Goal: Check status: Check status

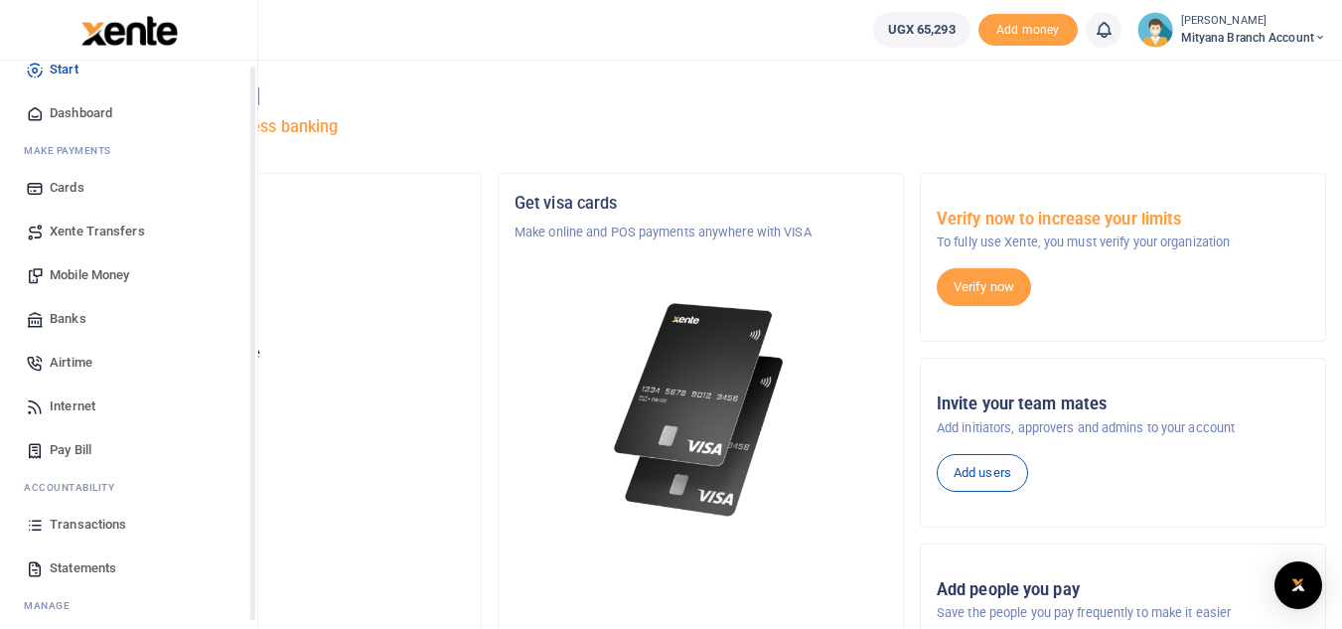
scroll to position [79, 0]
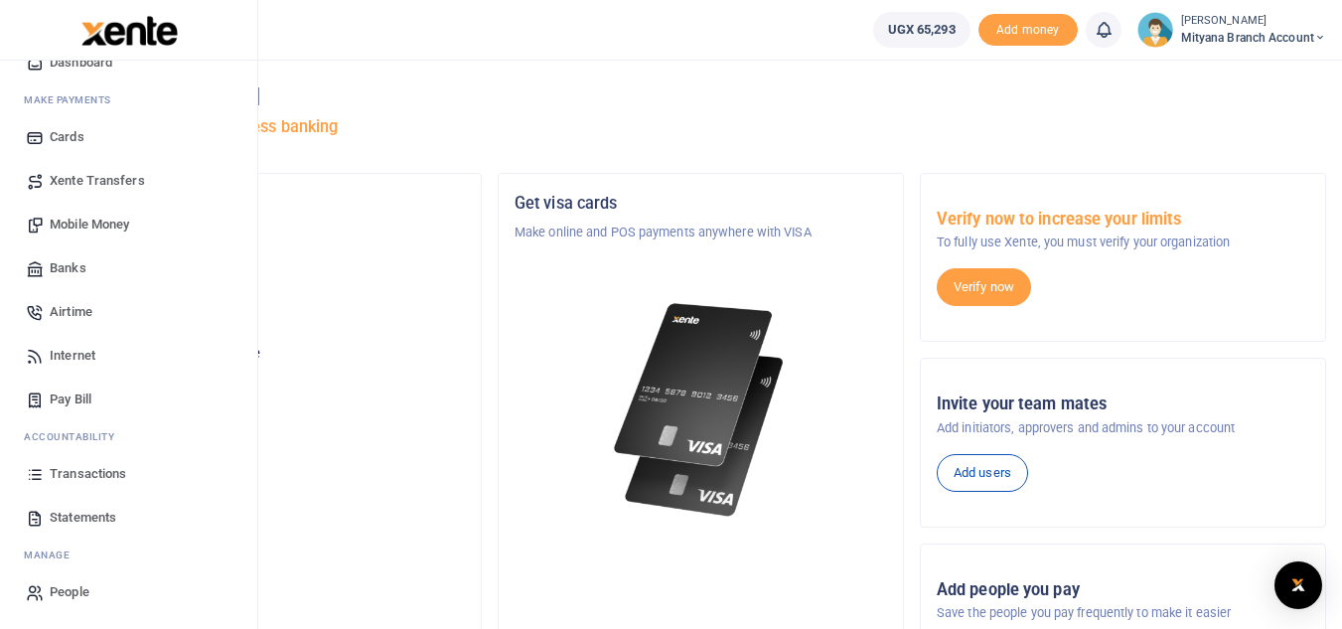
click at [95, 473] on span "Transactions" at bounding box center [88, 474] width 76 height 20
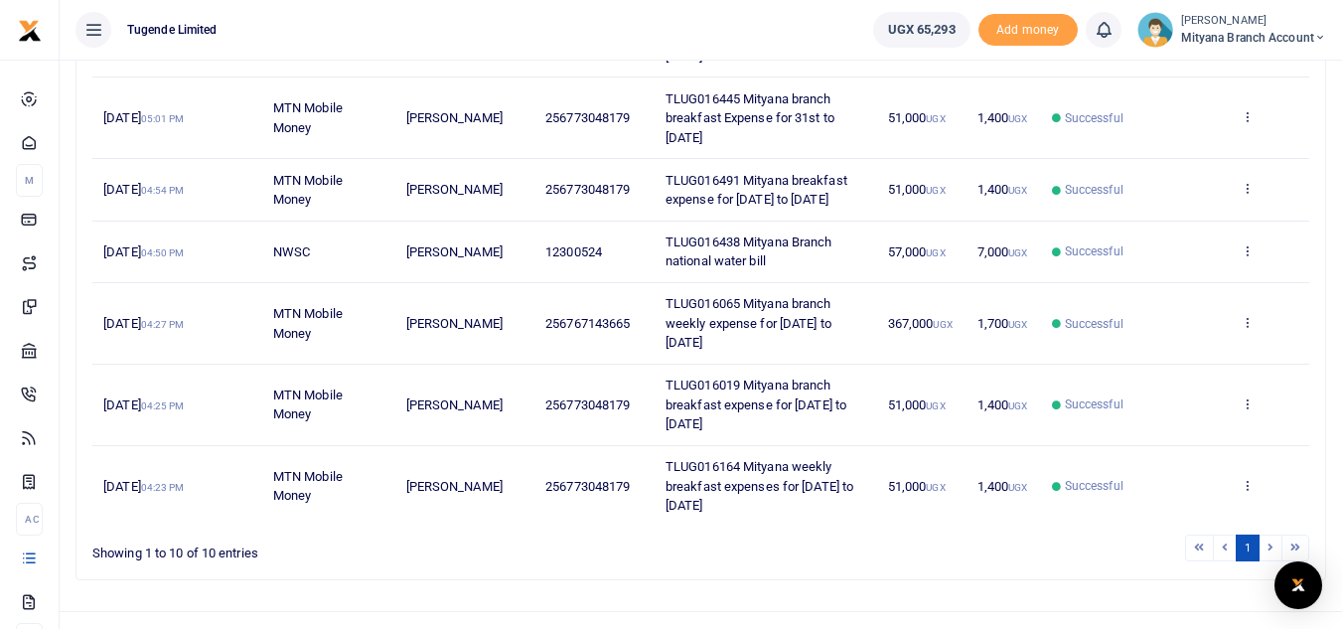
scroll to position [634, 0]
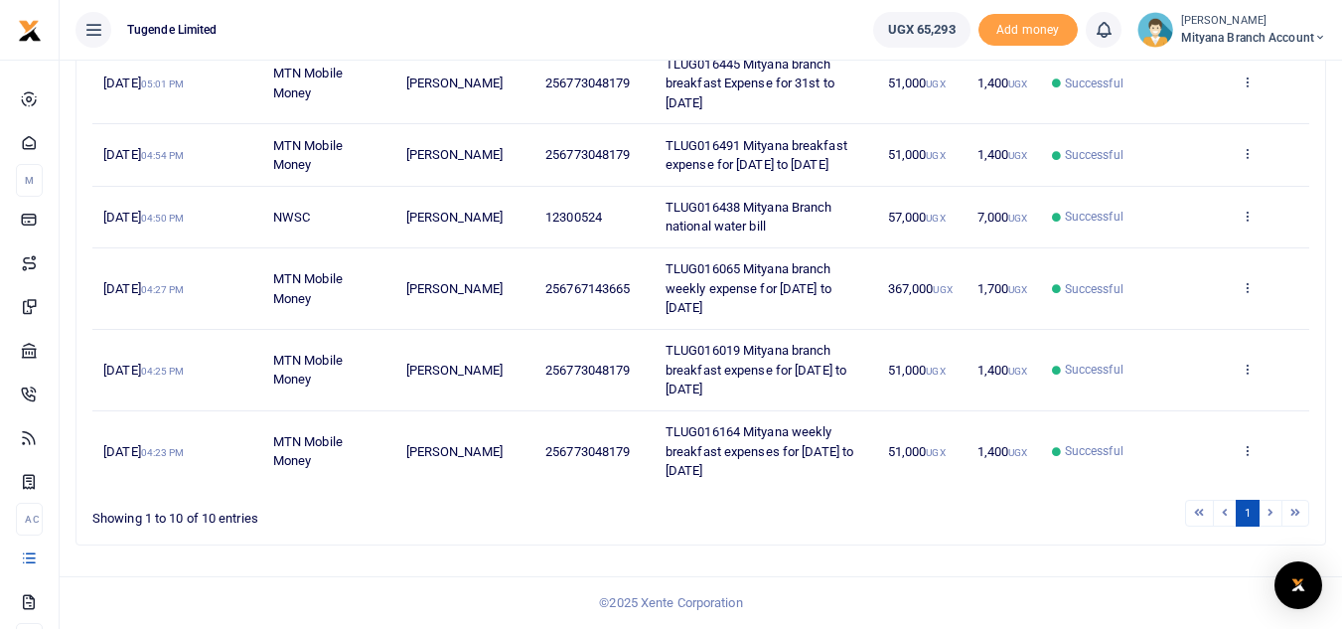
click at [1300, 513] on li at bounding box center [1295, 513] width 27 height 27
click at [1291, 508] on li at bounding box center [1295, 513] width 27 height 27
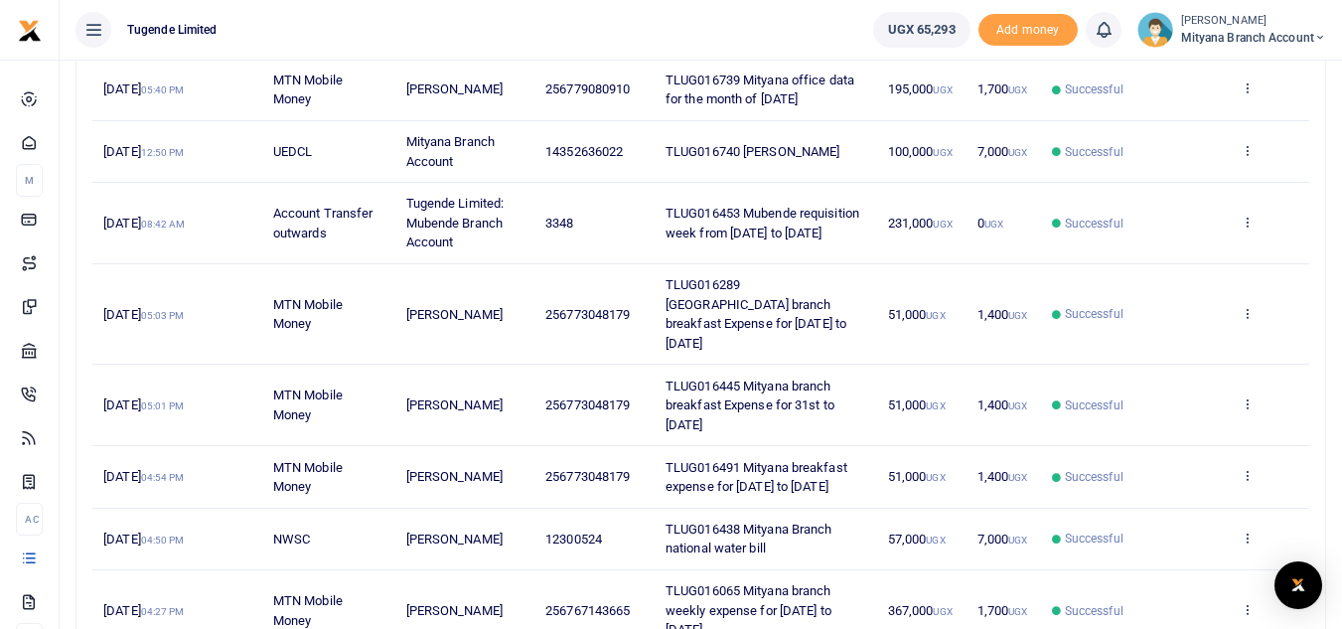
scroll to position [0, 0]
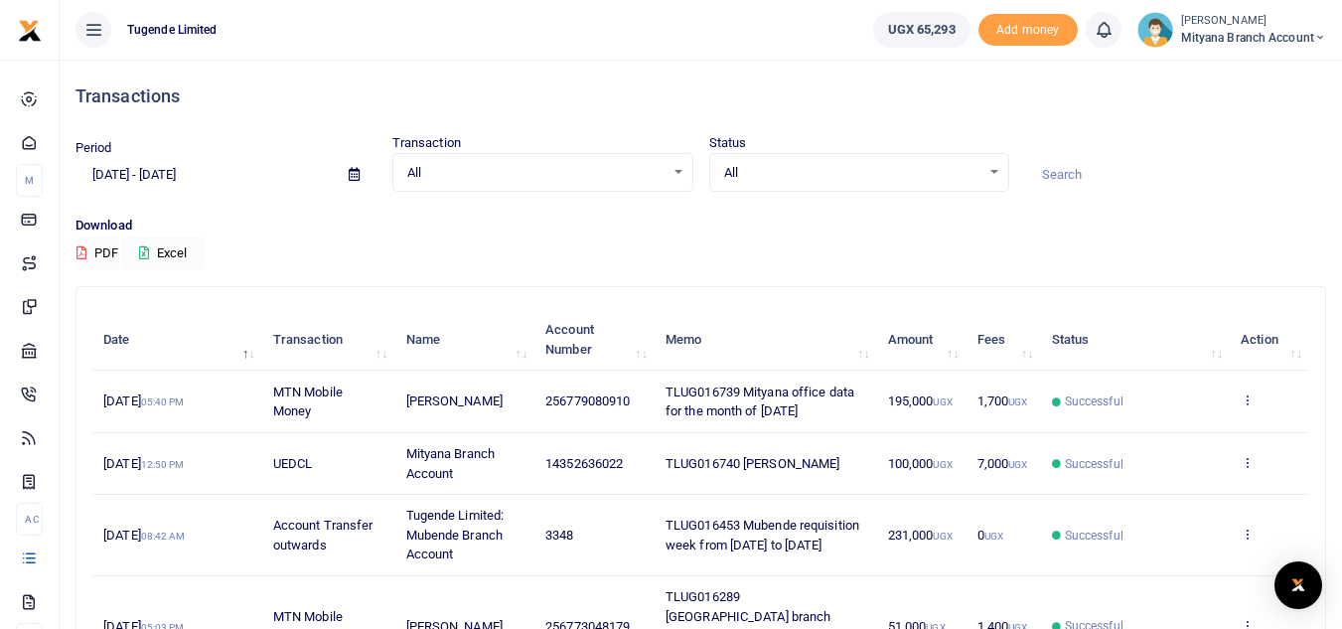
click at [354, 173] on icon at bounding box center [354, 174] width 11 height 13
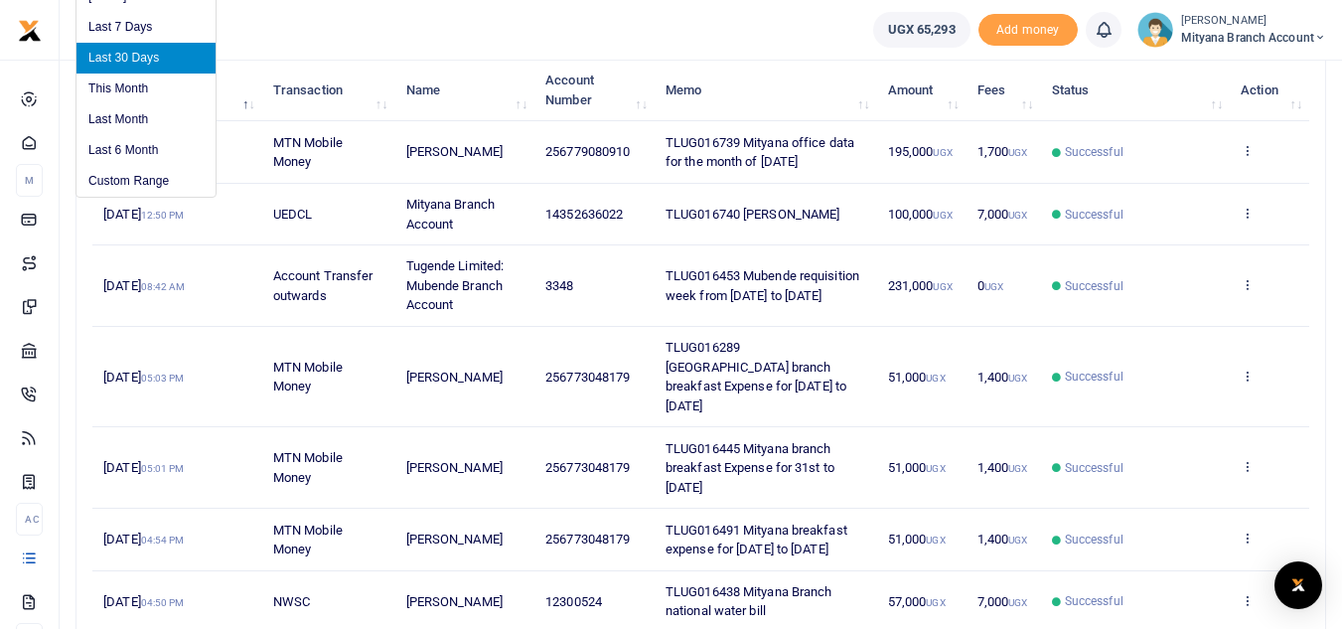
scroll to position [298, 0]
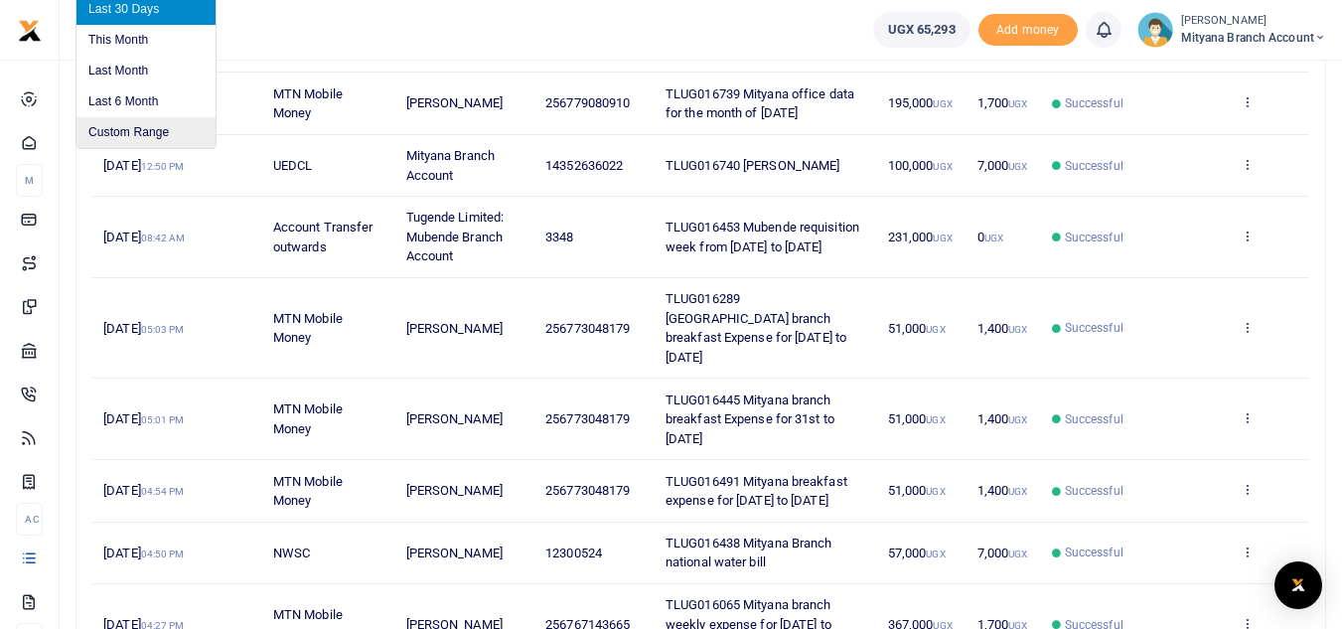
click at [126, 128] on li "Custom Range" at bounding box center [145, 132] width 139 height 31
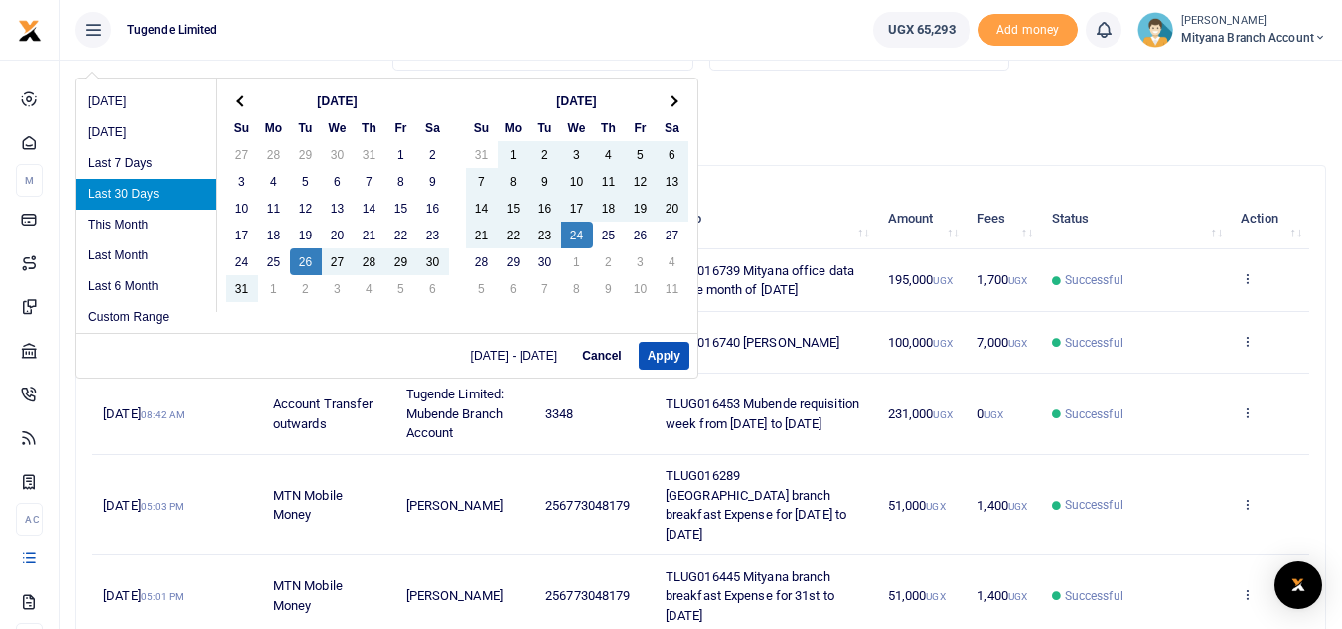
scroll to position [99, 0]
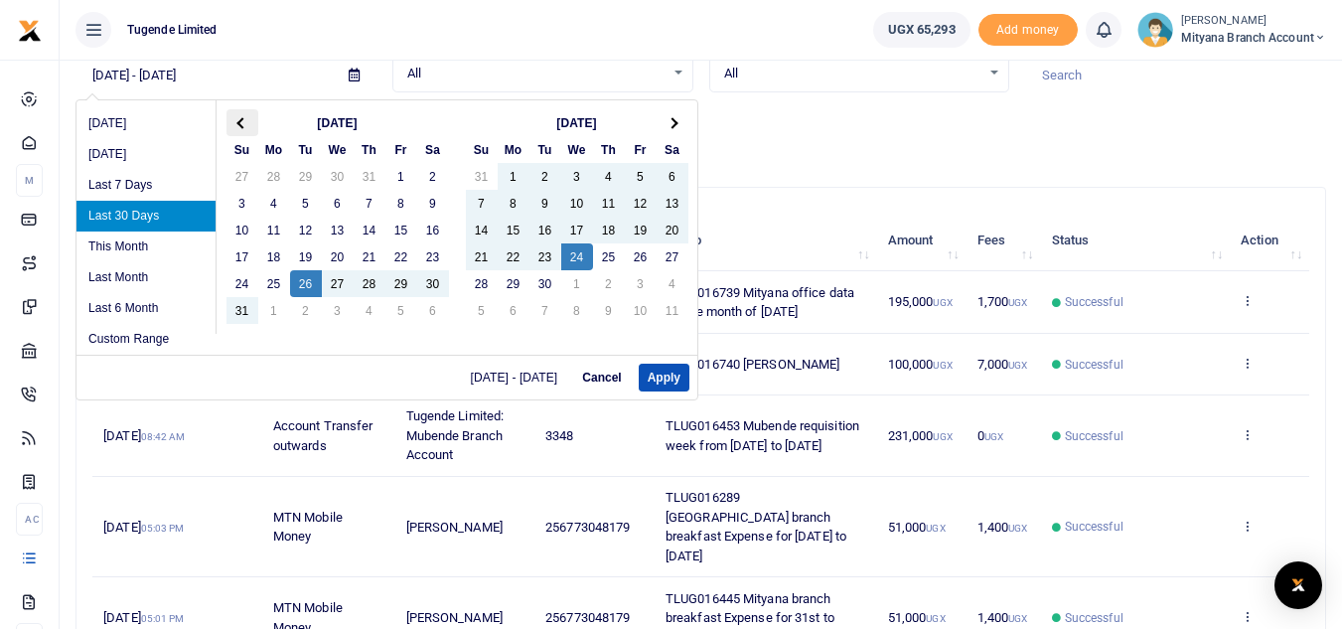
click at [237, 121] on span at bounding box center [241, 122] width 11 height 11
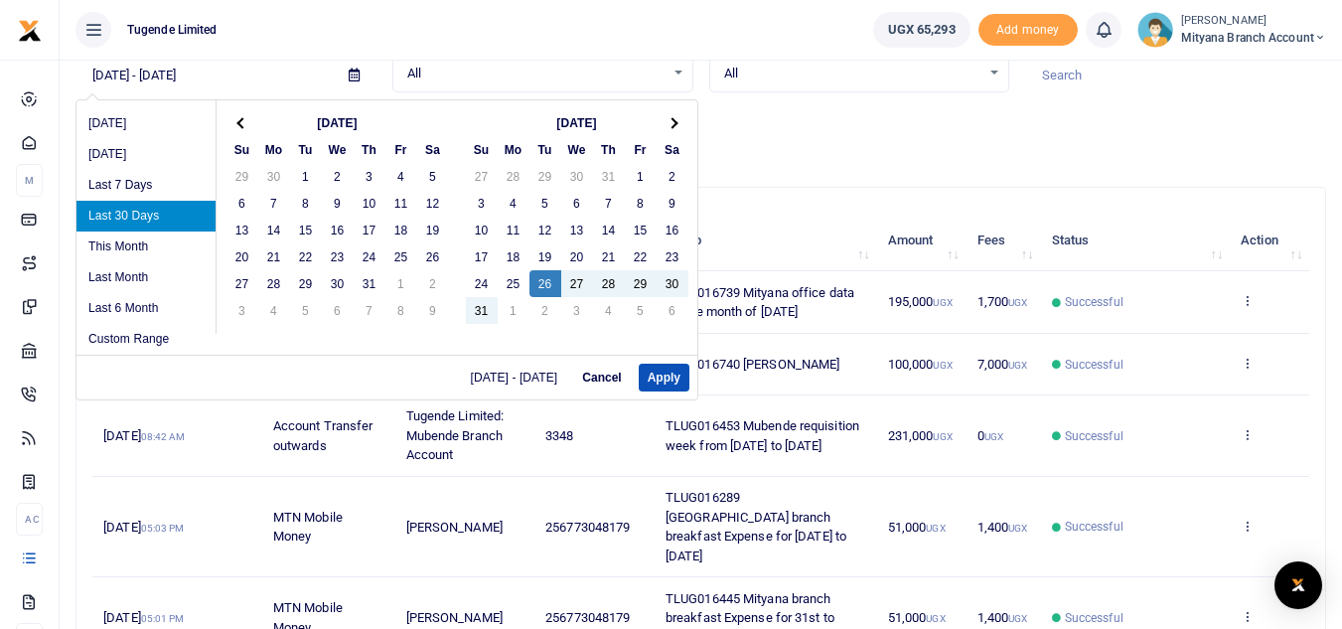
click at [237, 121] on span at bounding box center [241, 122] width 11 height 11
click at [237, 118] on th at bounding box center [242, 122] width 32 height 27
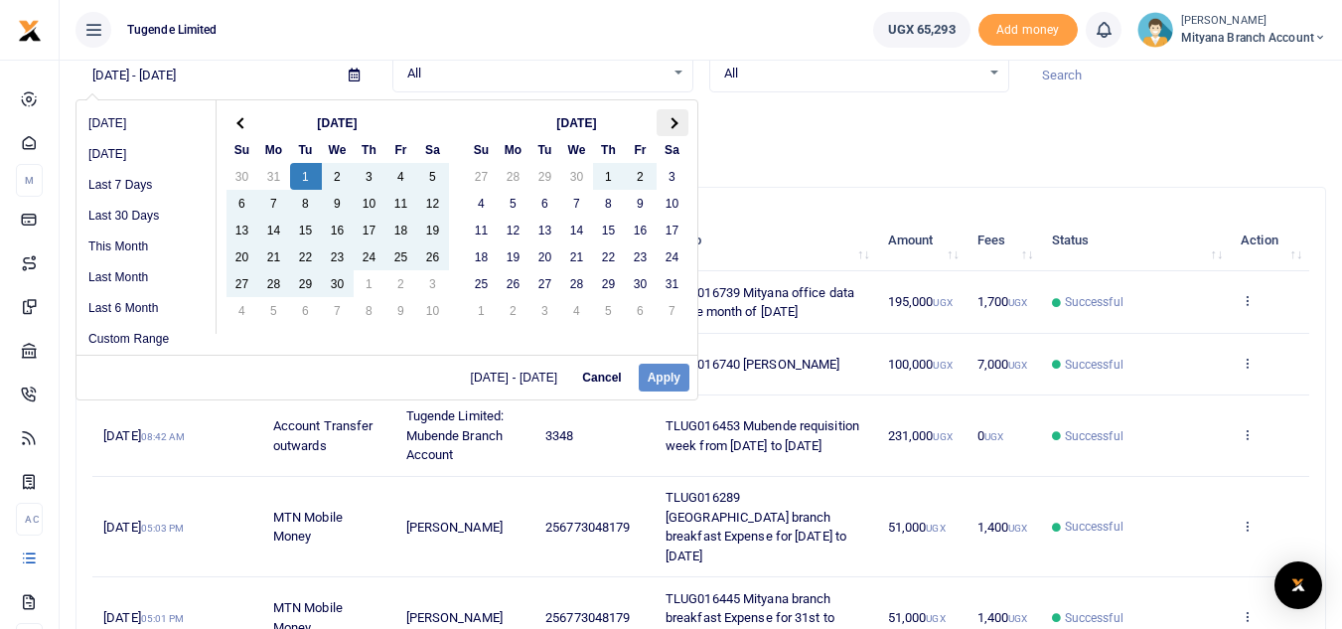
click at [671, 123] on span at bounding box center [672, 122] width 11 height 11
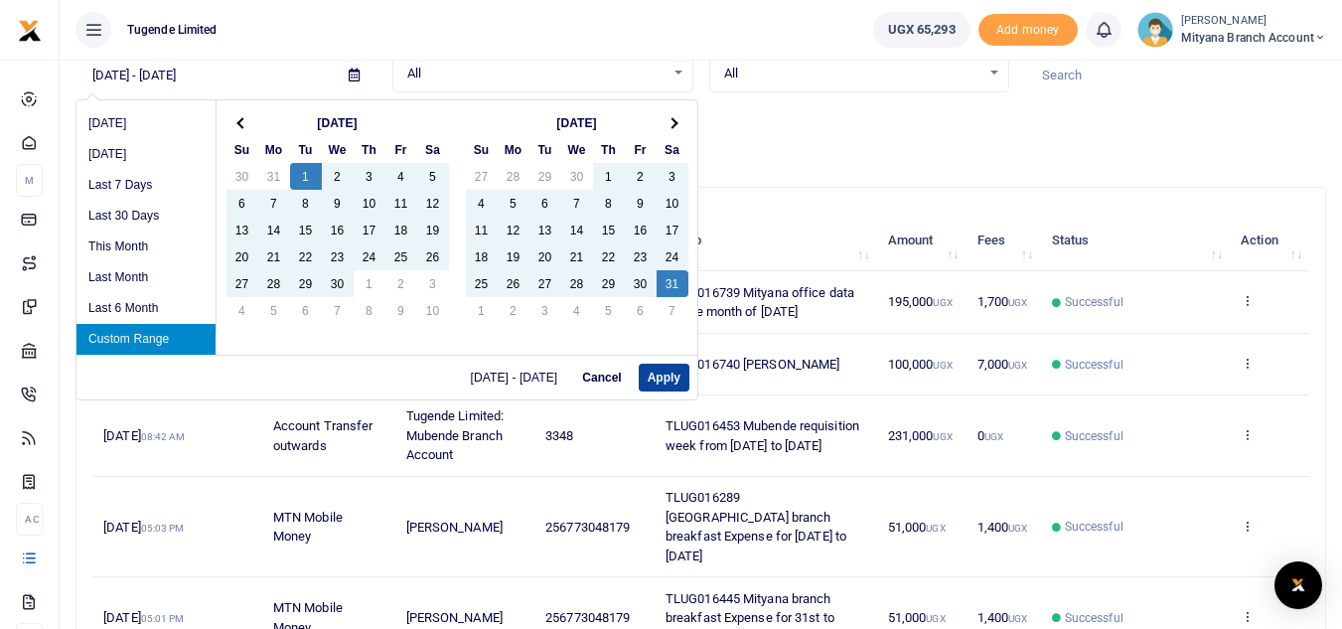
click at [664, 370] on button "Apply" at bounding box center [664, 378] width 51 height 28
type input "04/01/2025 - 05/31/2025"
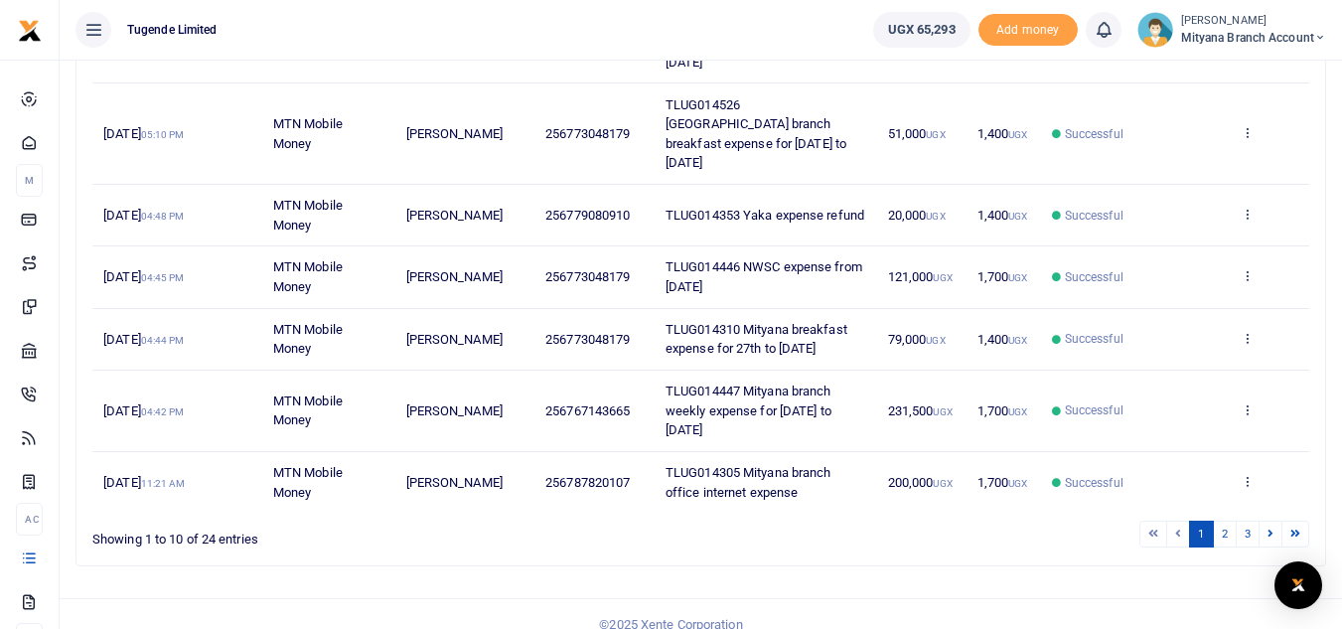
scroll to position [634, 0]
click at [1225, 519] on link "2" at bounding box center [1225, 532] width 24 height 27
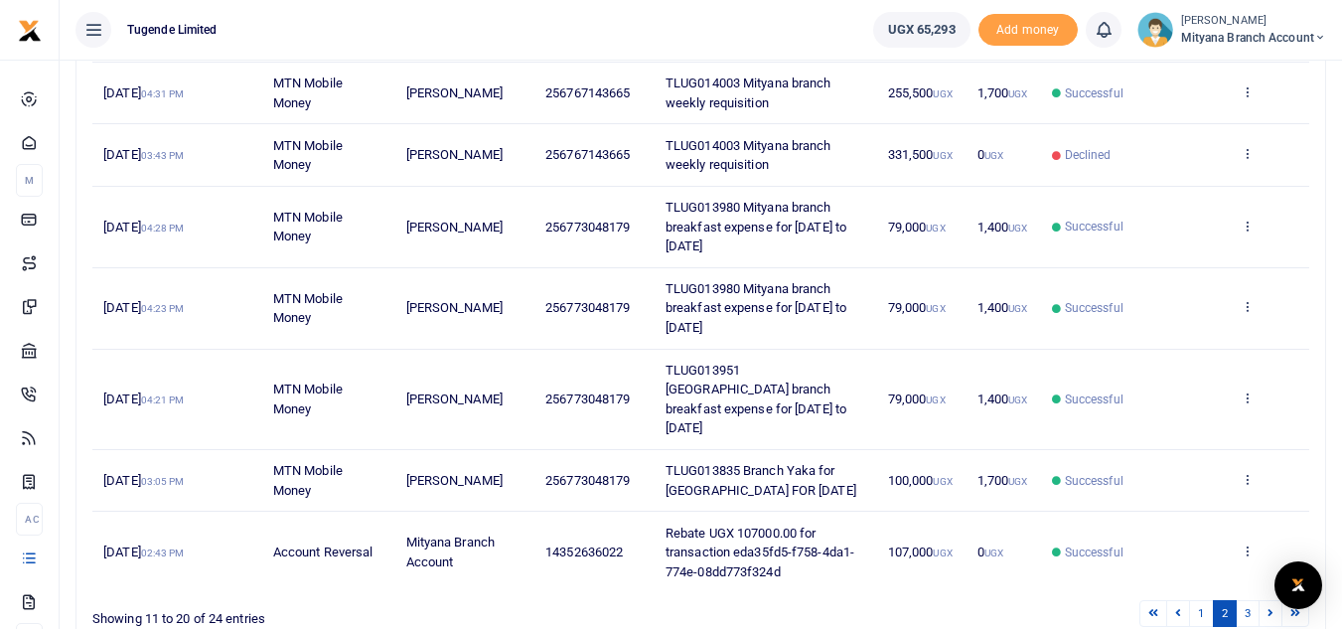
scroll to position [614, 0]
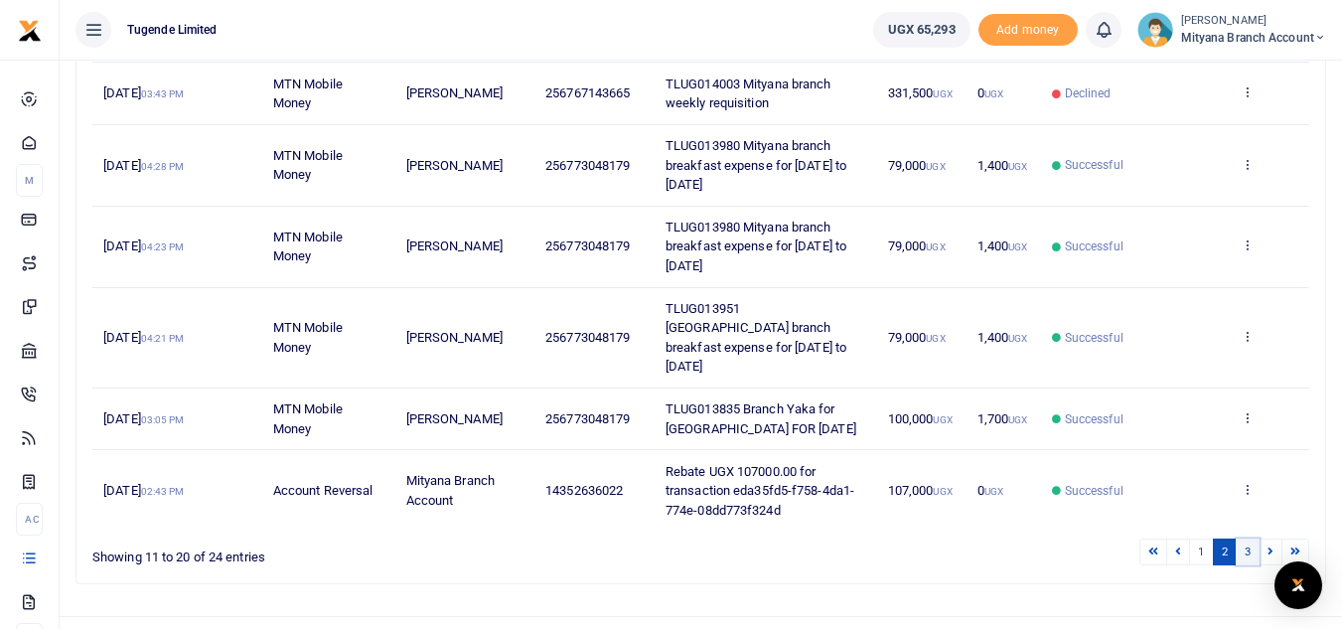
click at [1249, 538] on link "3" at bounding box center [1248, 551] width 24 height 27
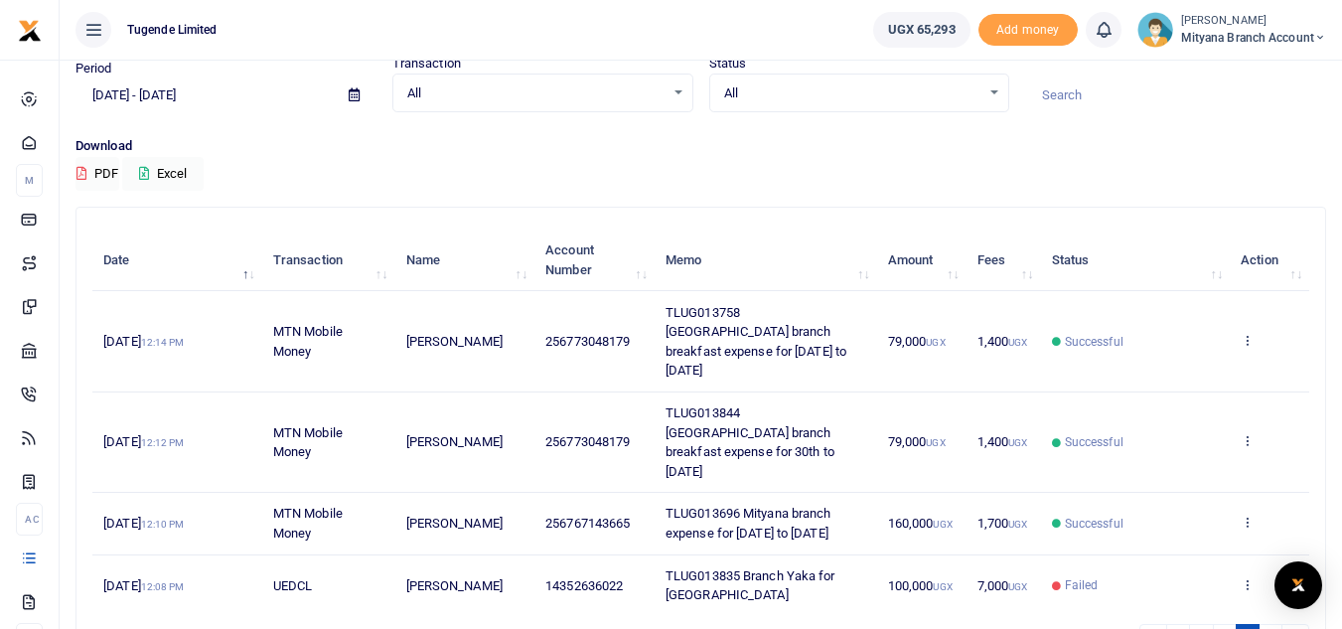
scroll to position [185, 0]
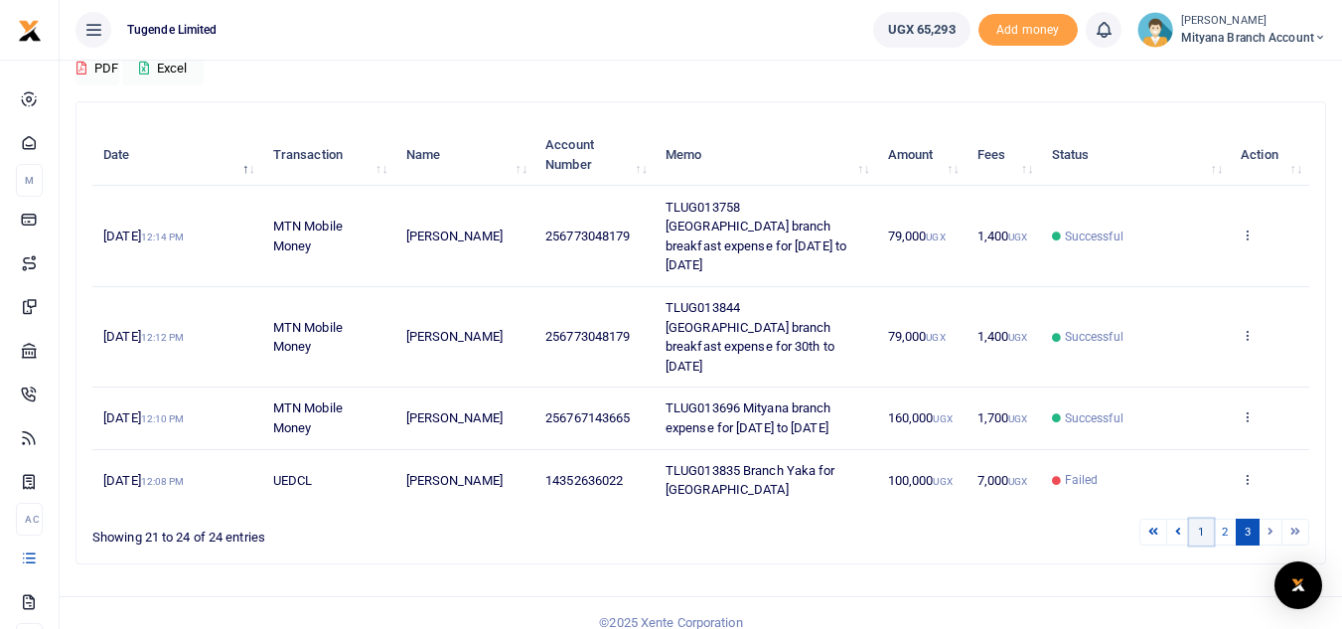
click at [1195, 519] on link "1" at bounding box center [1201, 532] width 24 height 27
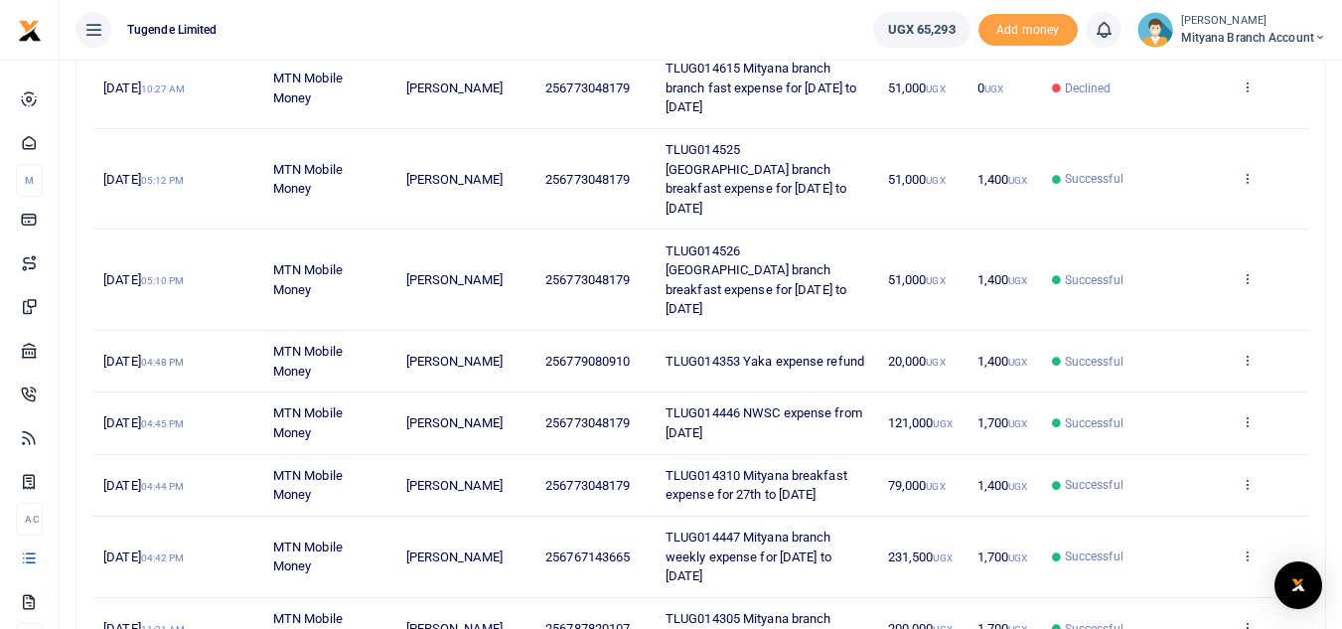
scroll to position [634, 0]
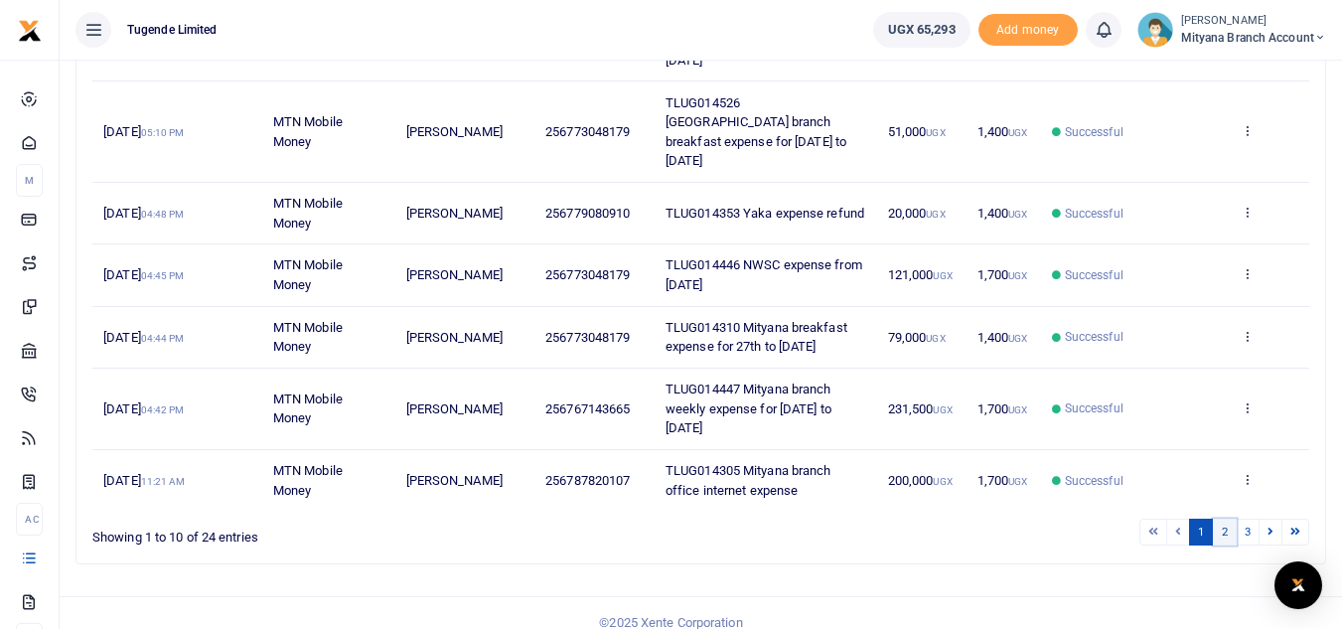
click at [1220, 519] on link "2" at bounding box center [1225, 532] width 24 height 27
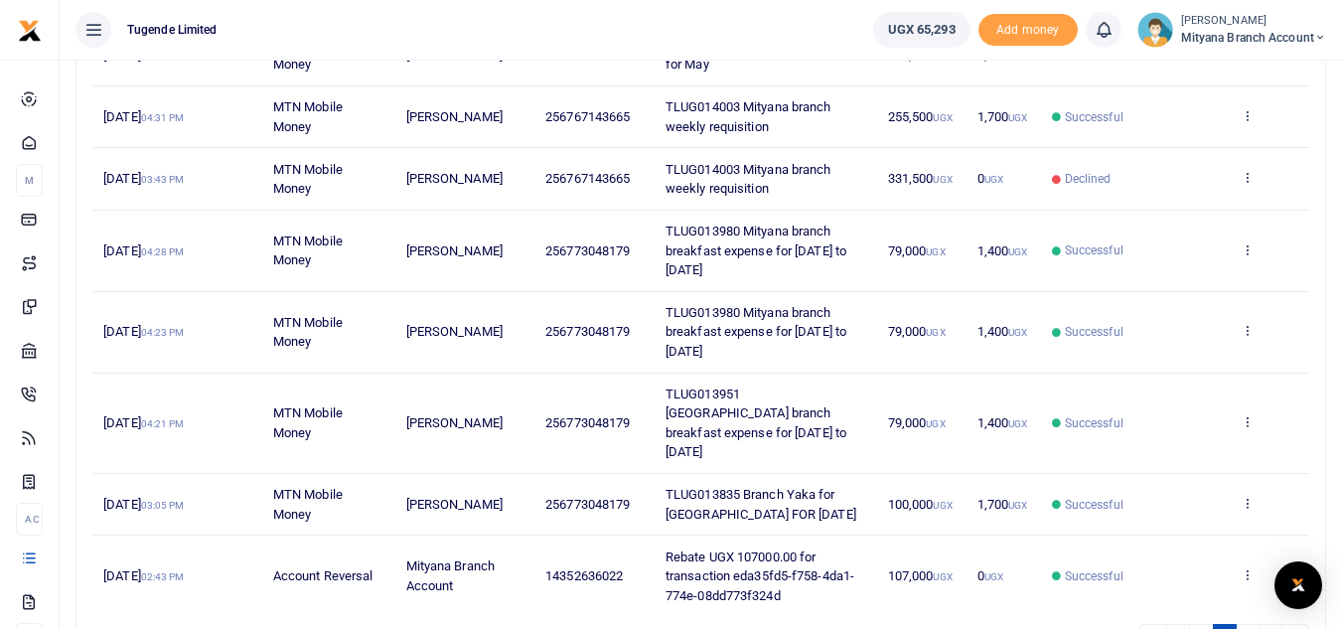
scroll to position [316, 0]
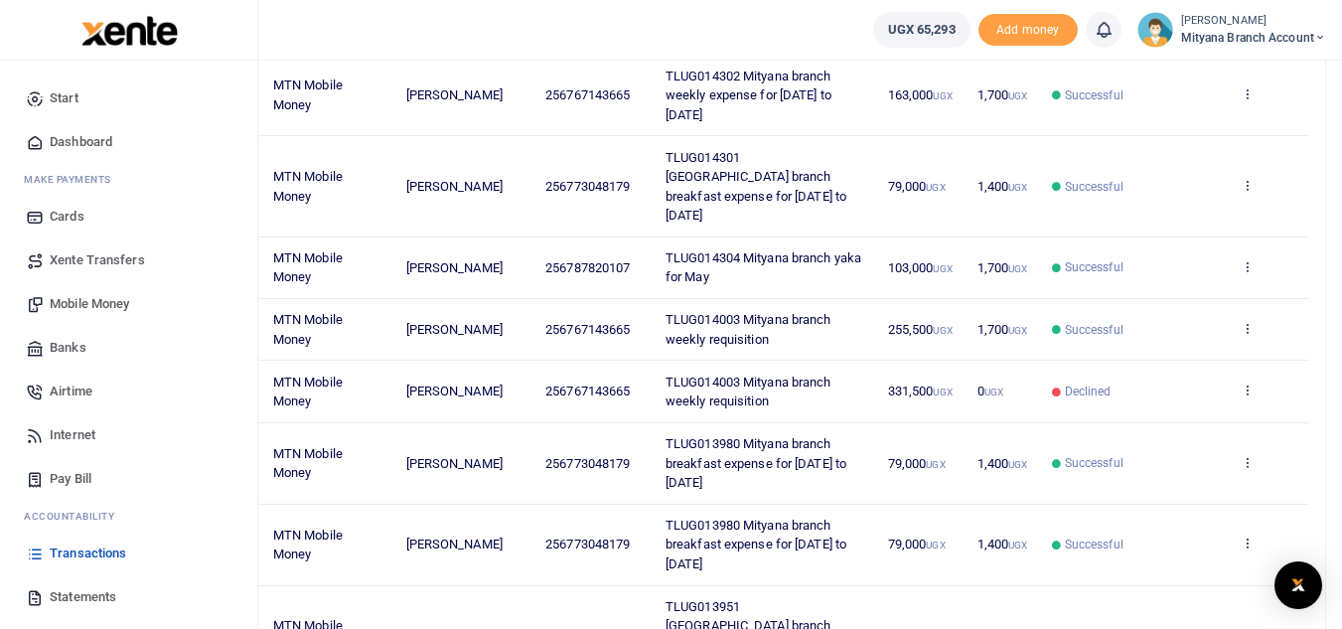
click at [95, 250] on span "Xente Transfers" at bounding box center [97, 260] width 95 height 20
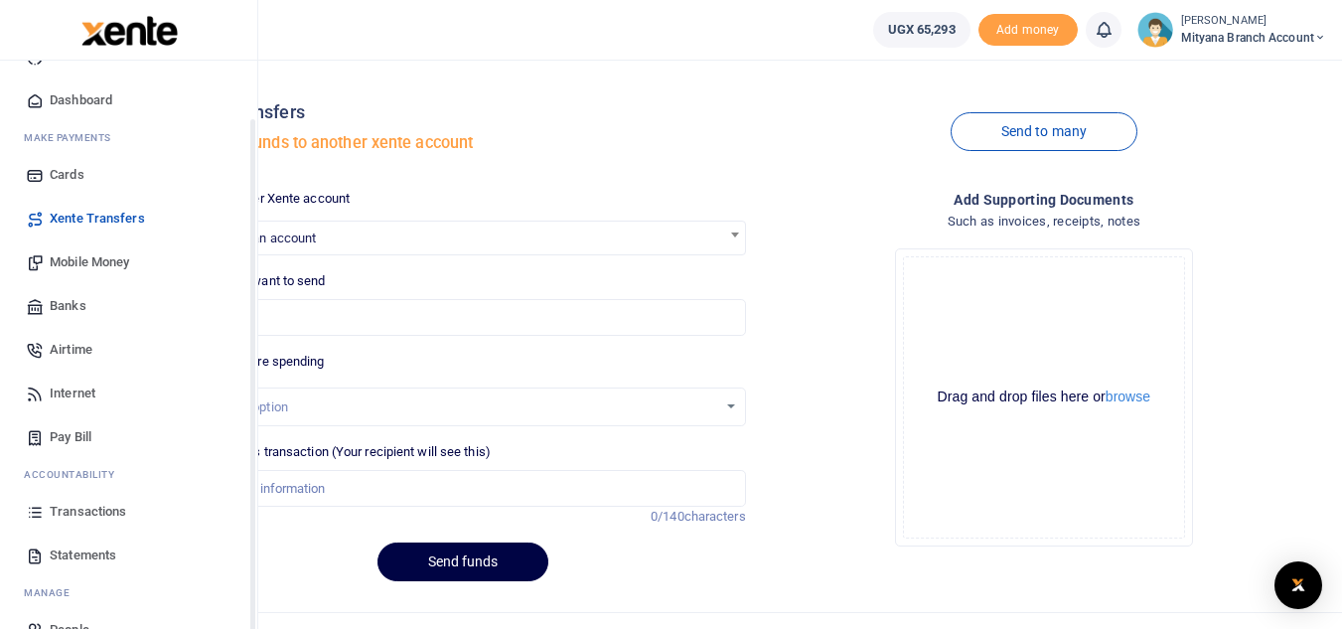
scroll to position [79, 0]
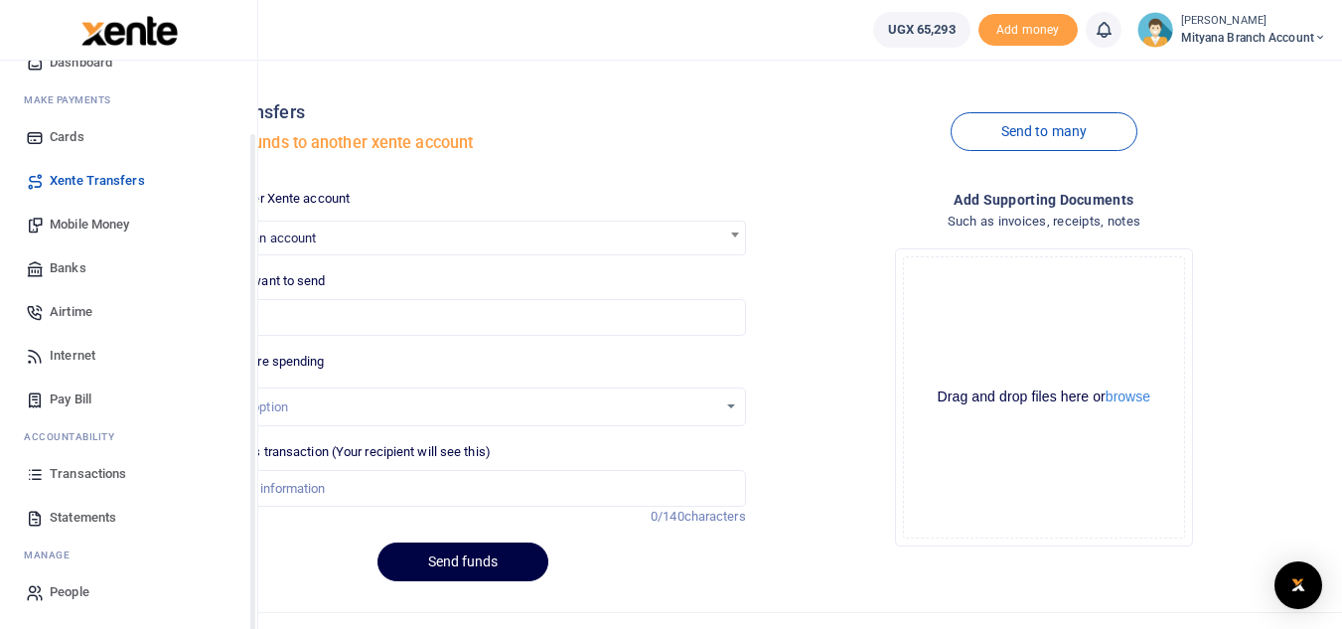
click at [71, 512] on span "Statements" at bounding box center [83, 518] width 67 height 20
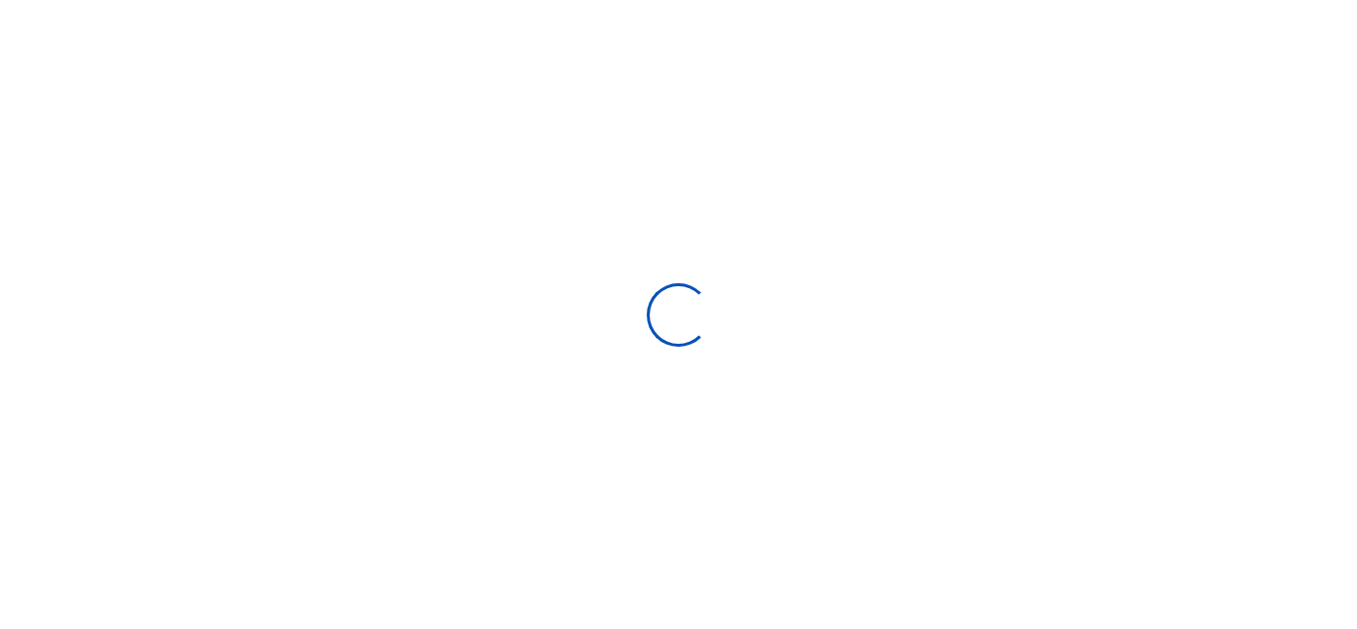
select select "ALL"
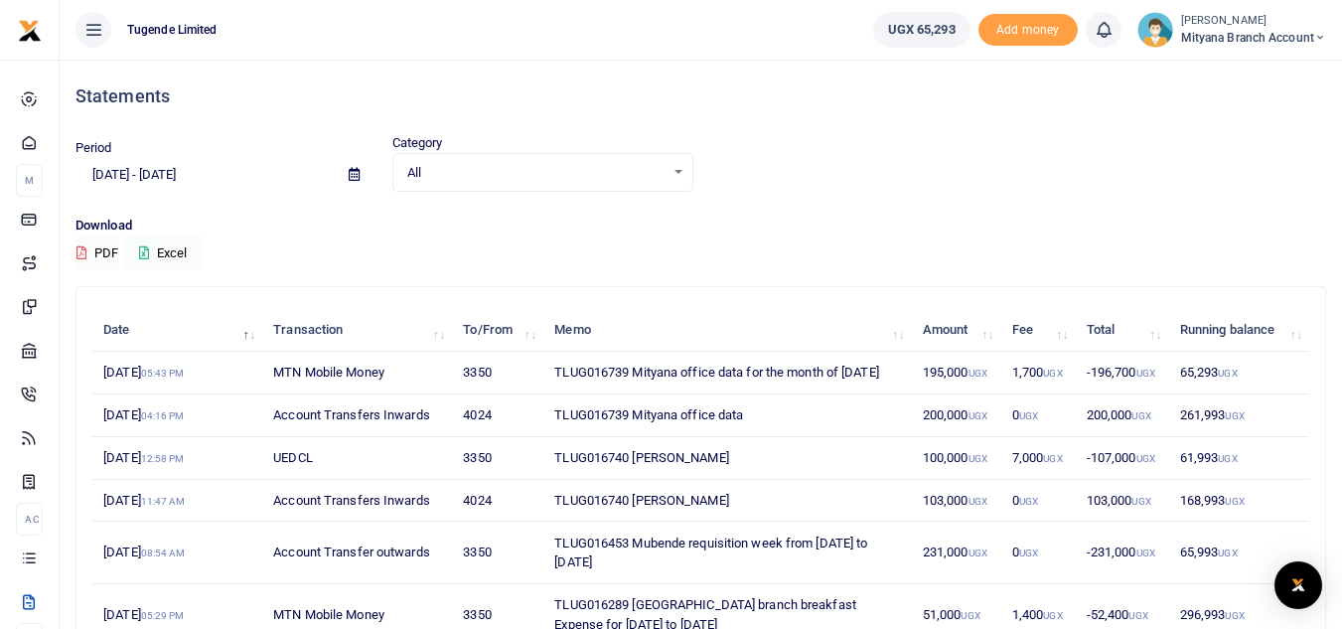
click at [354, 167] on span at bounding box center [354, 175] width 45 height 34
click at [355, 175] on icon at bounding box center [354, 174] width 11 height 13
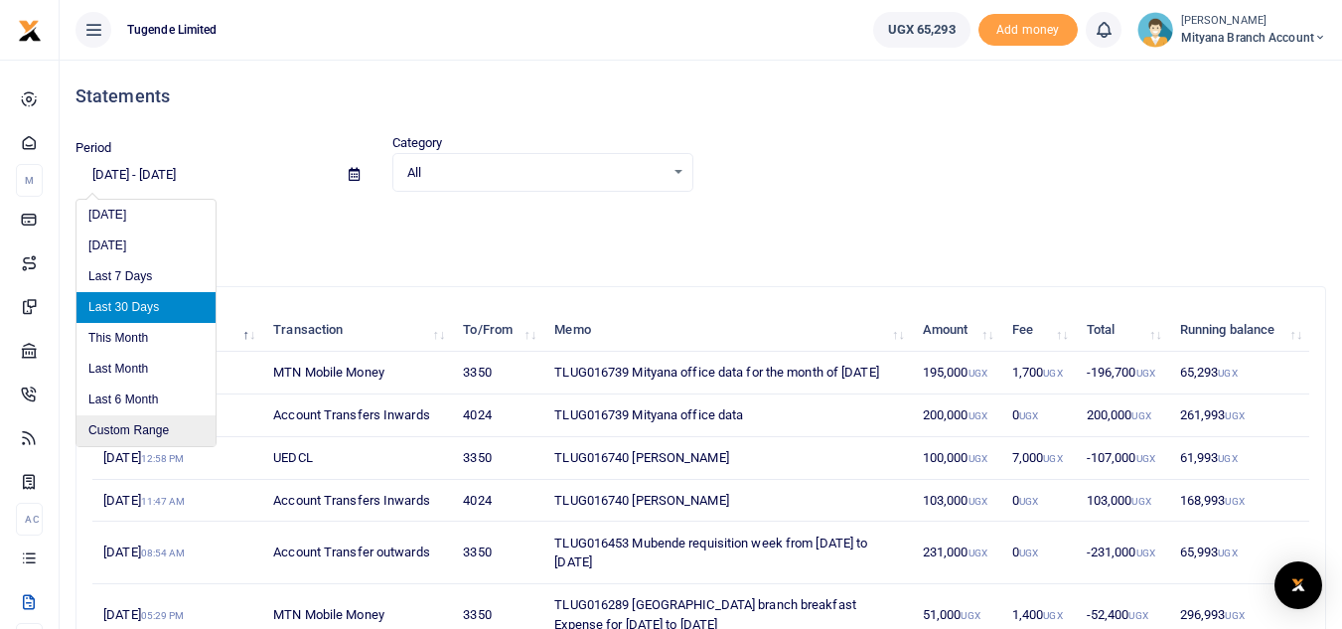
click at [135, 429] on li "Custom Range" at bounding box center [145, 430] width 139 height 31
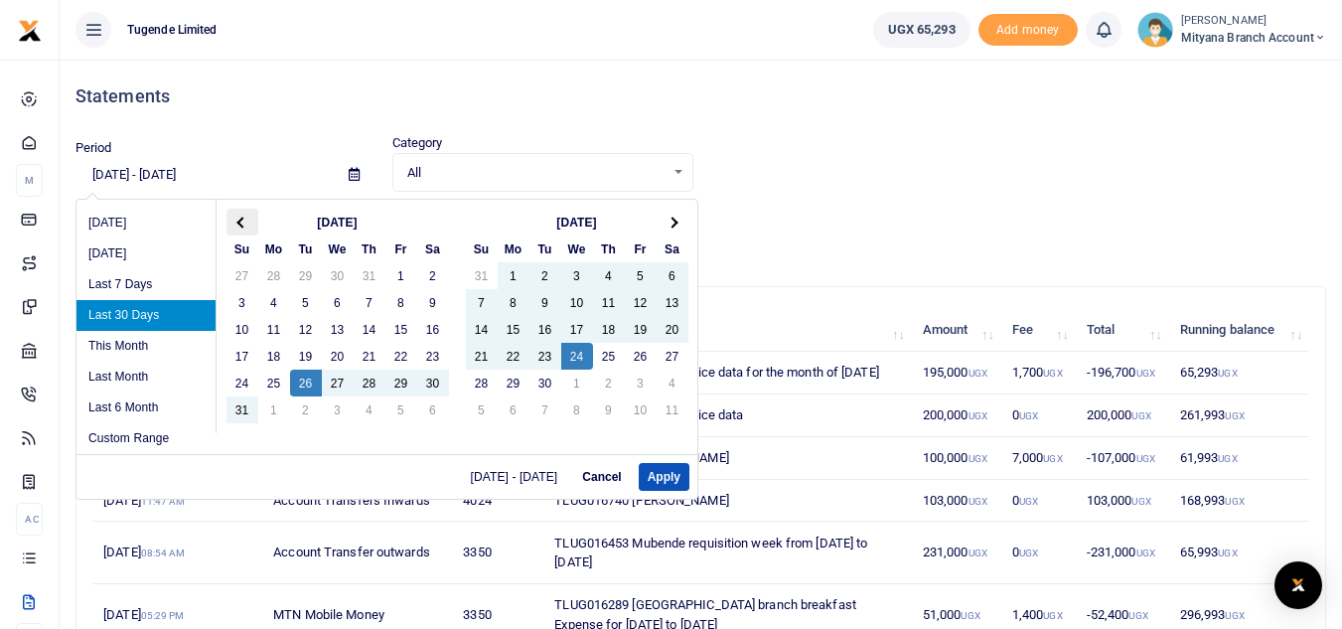
click at [245, 223] on span at bounding box center [241, 222] width 11 height 11
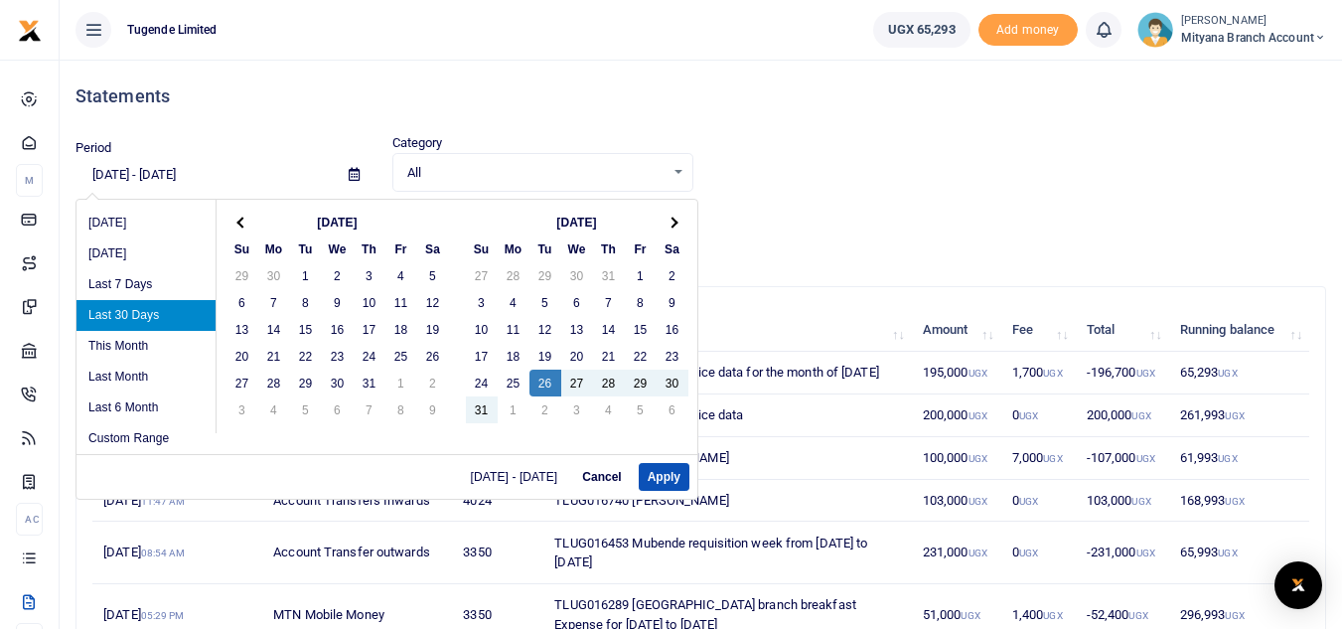
click at [245, 223] on span at bounding box center [241, 222] width 11 height 11
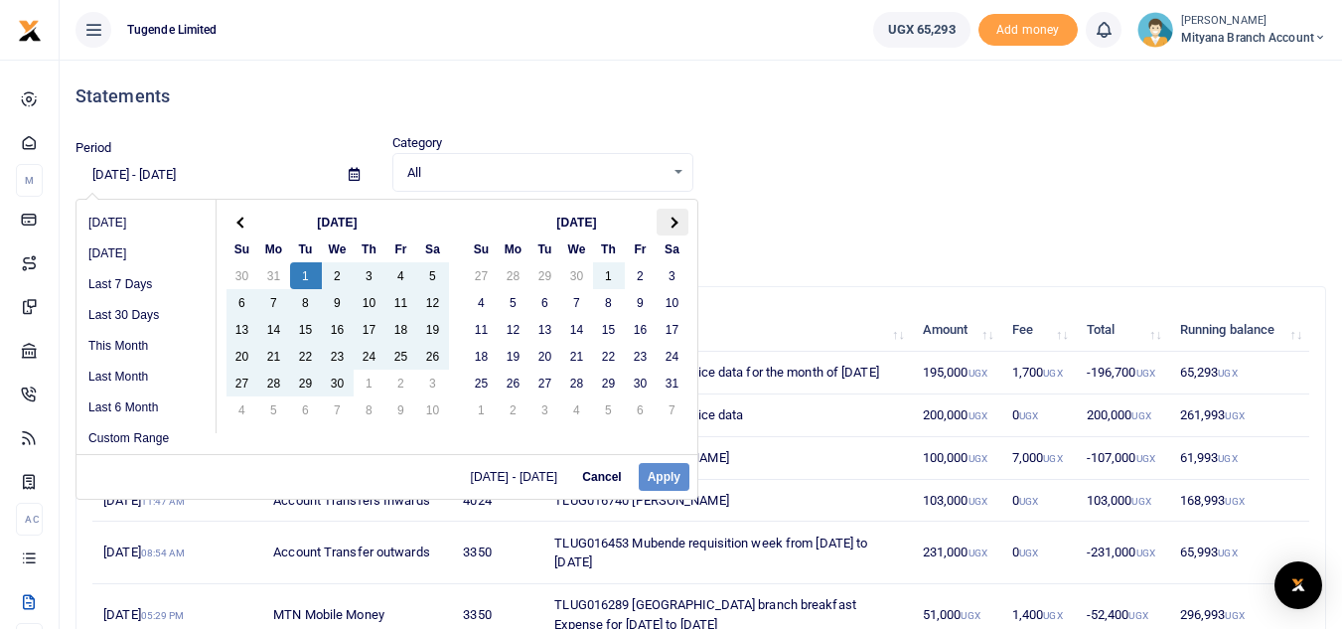
click at [681, 221] on th at bounding box center [673, 222] width 32 height 27
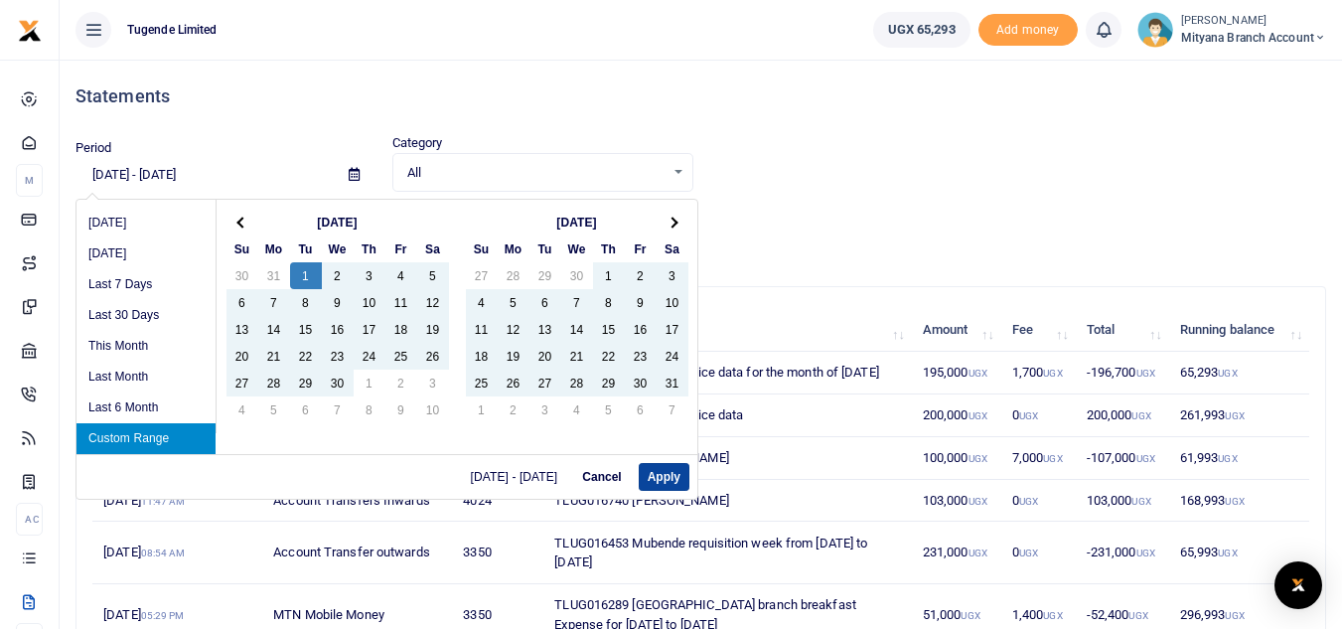
click at [651, 466] on button "Apply" at bounding box center [664, 477] width 51 height 28
type input "[DATE] - [DATE]"
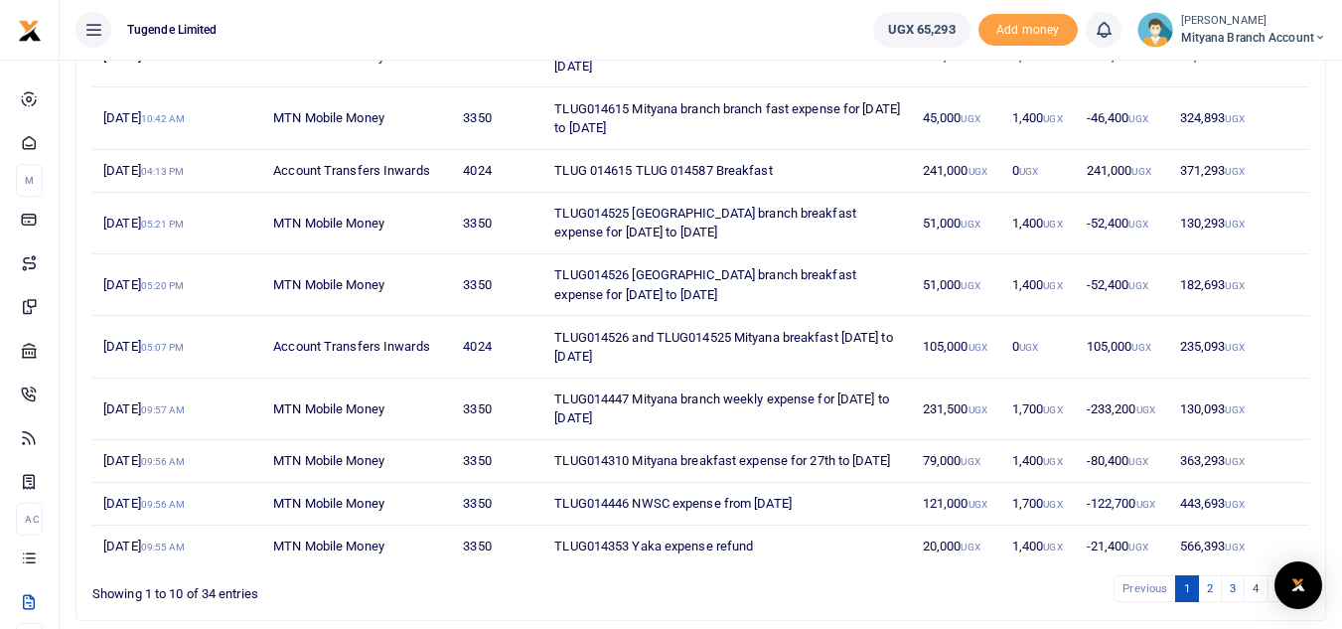
scroll to position [420, 0]
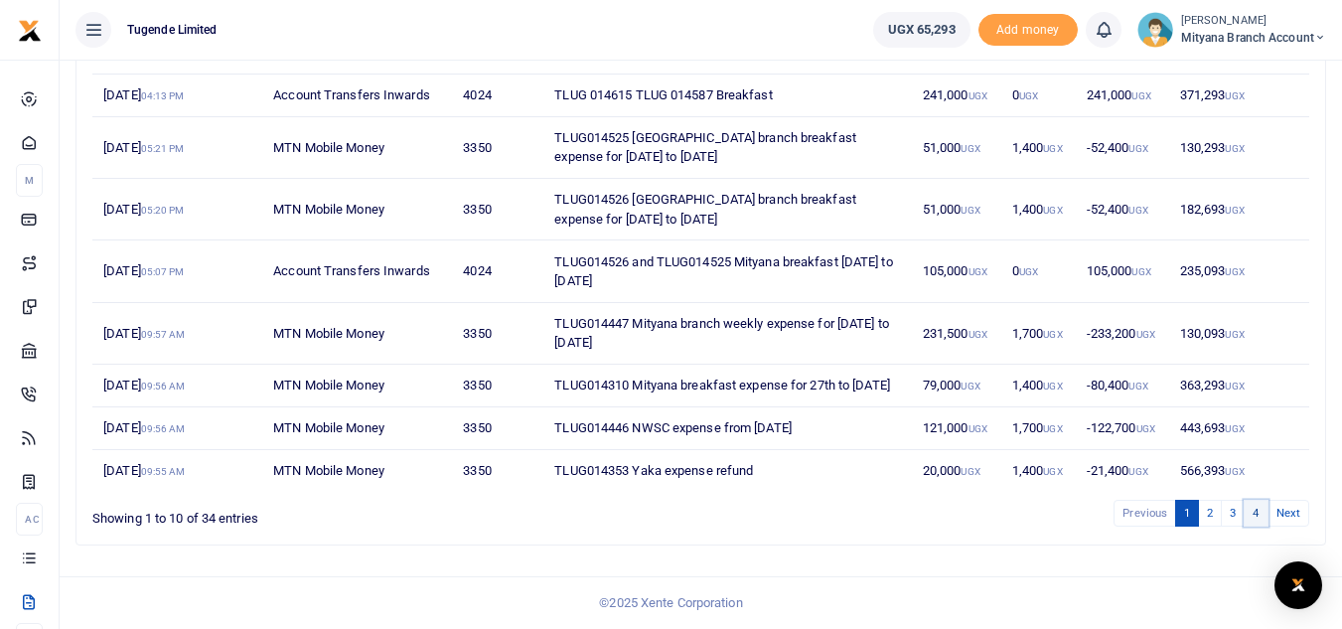
click at [1255, 515] on link "4" at bounding box center [1256, 513] width 24 height 27
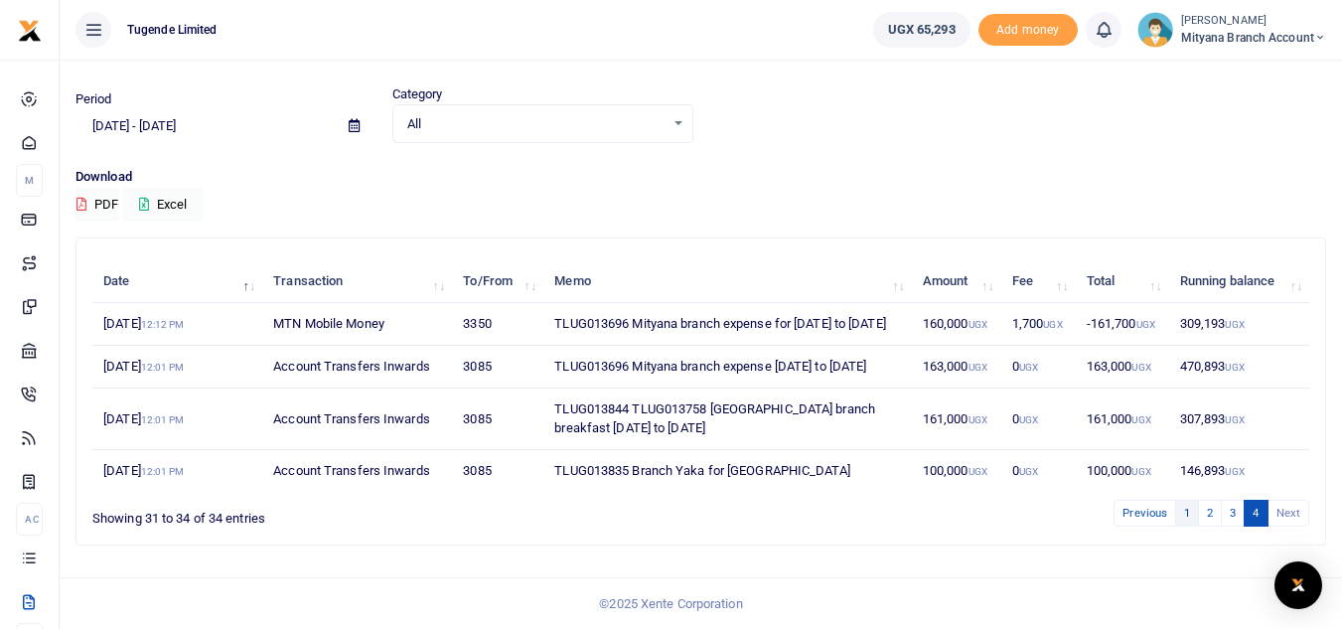
scroll to position [87, 0]
click at [1234, 512] on link "3" at bounding box center [1233, 513] width 24 height 27
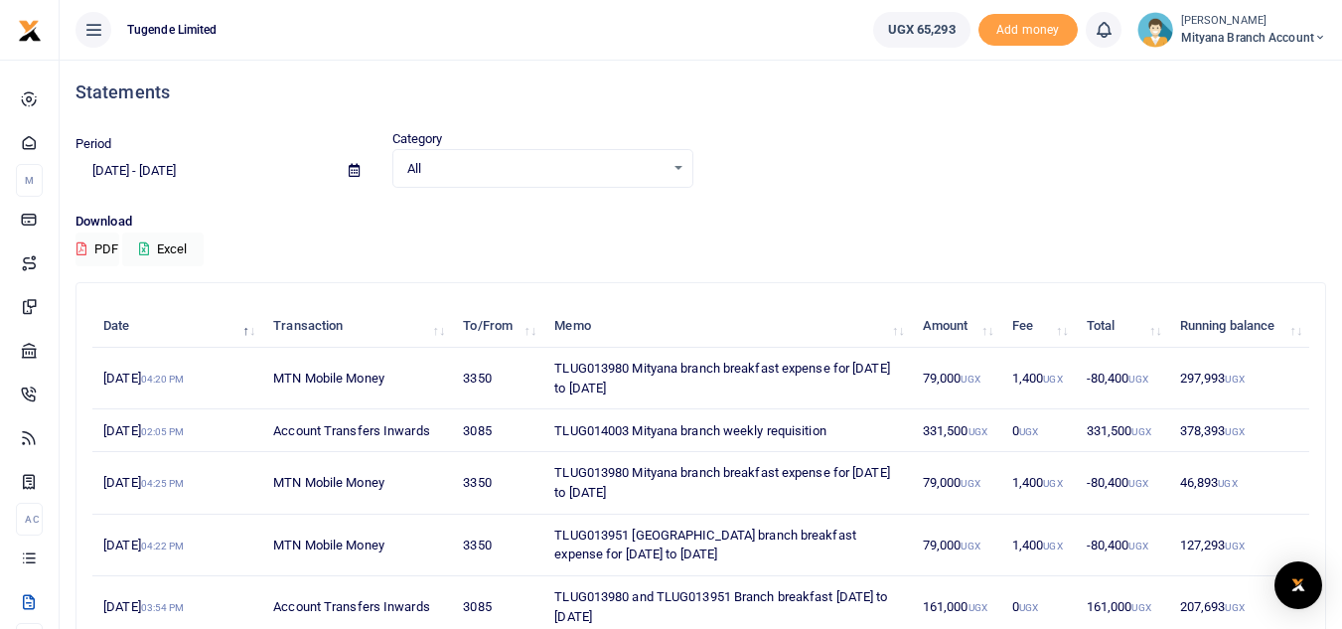
scroll to position [0, 0]
